Goal: Use online tool/utility: Utilize a website feature to perform a specific function

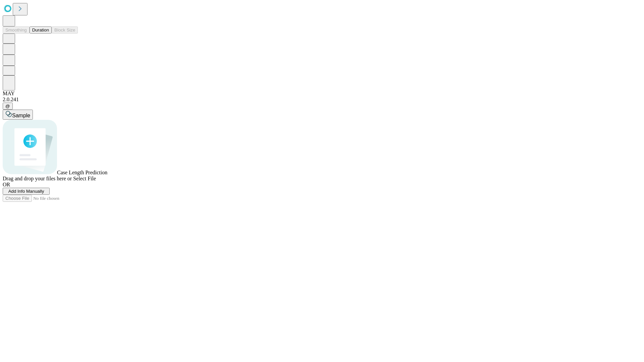
click at [49, 34] on button "Duration" at bounding box center [41, 29] width 22 height 7
click at [44, 194] on span "Add Info Manually" at bounding box center [26, 191] width 36 height 5
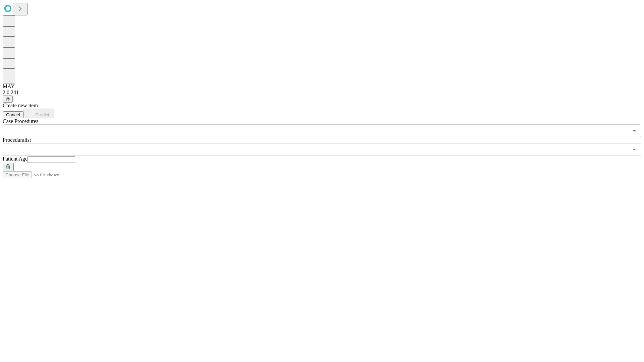
click at [75, 156] on input "text" at bounding box center [51, 159] width 48 height 7
type input "*"
click at [327, 143] on input "text" at bounding box center [315, 149] width 625 height 13
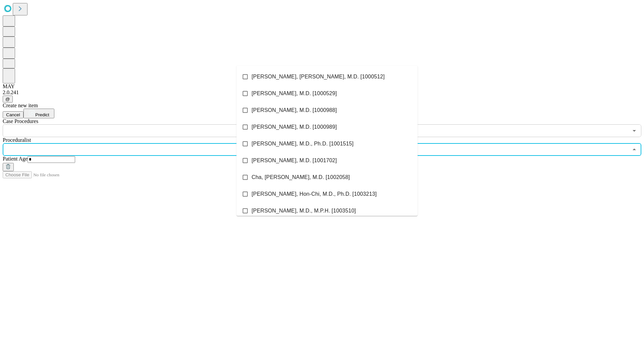
click at [327, 77] on li "[PERSON_NAME], [PERSON_NAME], M.D. [1000512]" at bounding box center [326, 76] width 181 height 17
click at [141, 124] on input "text" at bounding box center [315, 130] width 625 height 13
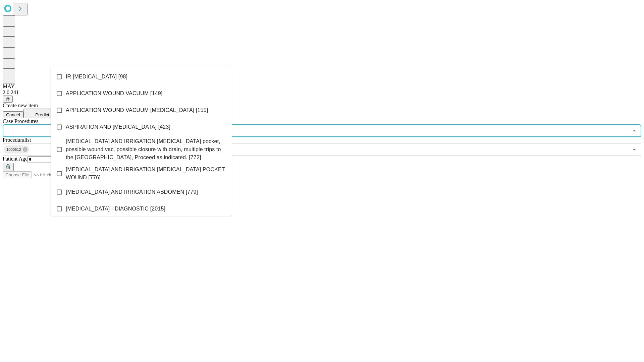
click at [141, 77] on li "IR [MEDICAL_DATA] [98]" at bounding box center [141, 76] width 181 height 17
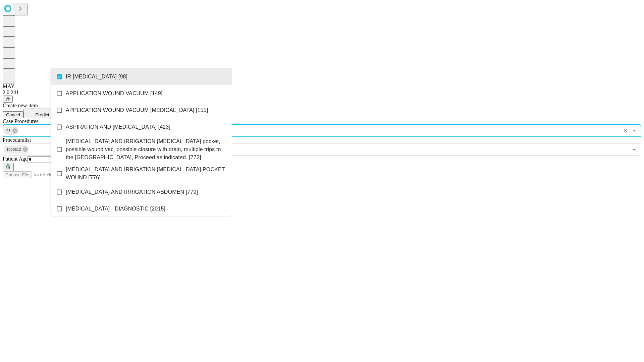
click at [49, 112] on span "Predict" at bounding box center [42, 114] width 14 height 5
